Goal: Entertainment & Leisure: Consume media (video, audio)

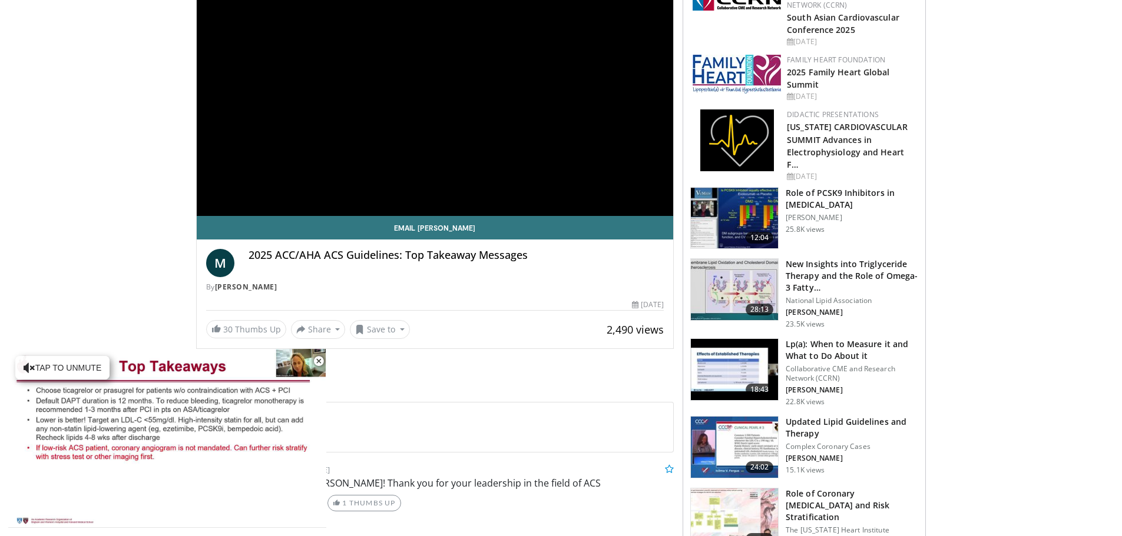
scroll to position [118, 0]
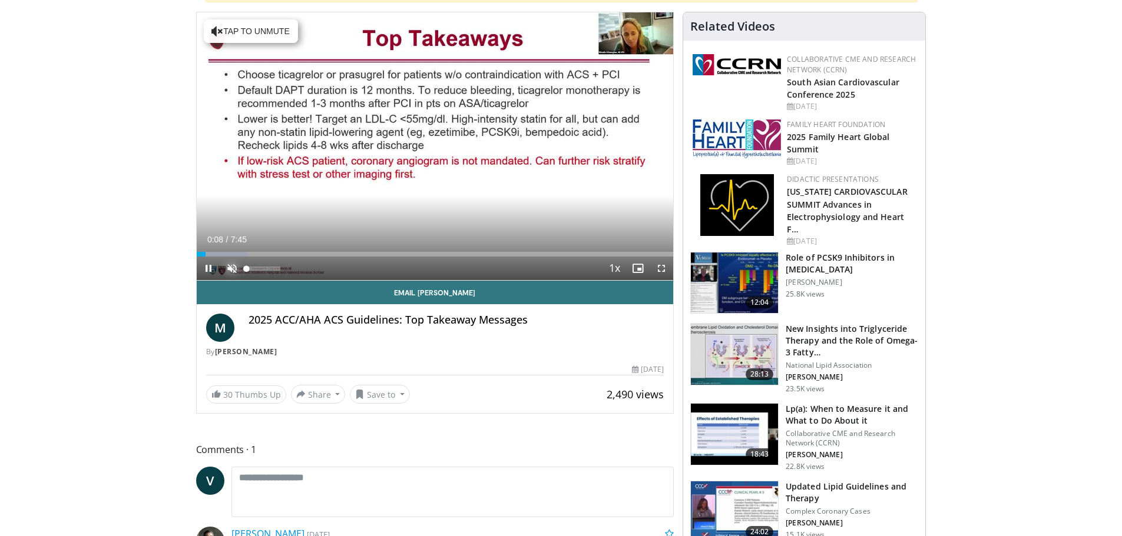
click at [227, 270] on span "Video Player" at bounding box center [232, 269] width 24 height 24
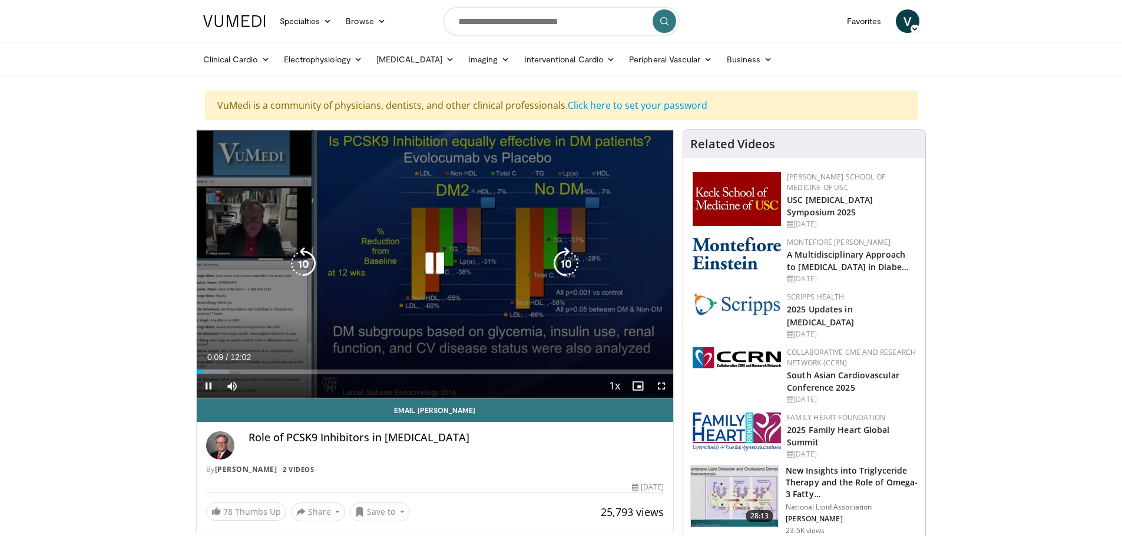
click at [427, 267] on icon "Video Player" at bounding box center [434, 263] width 33 height 33
